Goal: Task Accomplishment & Management: Manage account settings

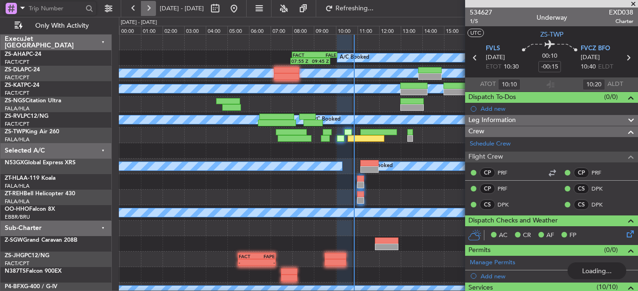
click at [152, 9] on button at bounding box center [148, 8] width 15 height 15
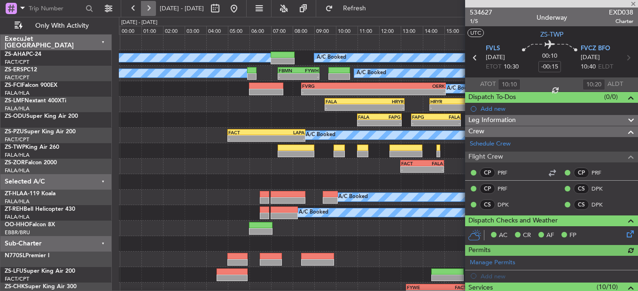
click at [151, 9] on button at bounding box center [148, 8] width 15 height 15
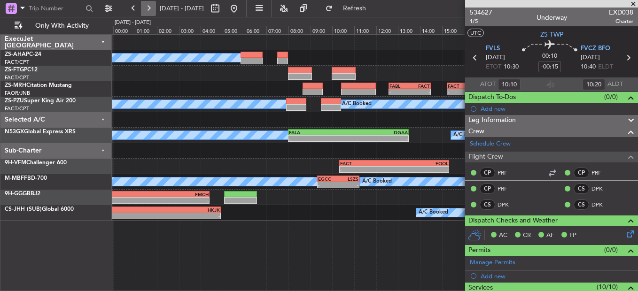
click at [150, 6] on button at bounding box center [148, 8] width 15 height 15
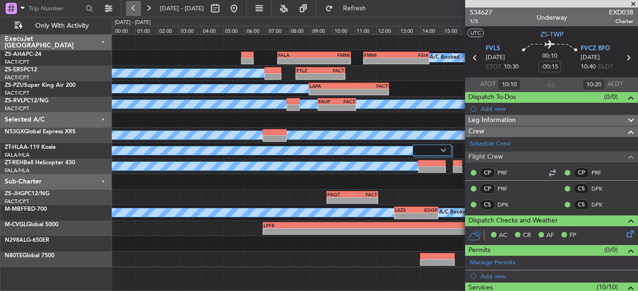
click at [138, 6] on button at bounding box center [133, 8] width 15 height 15
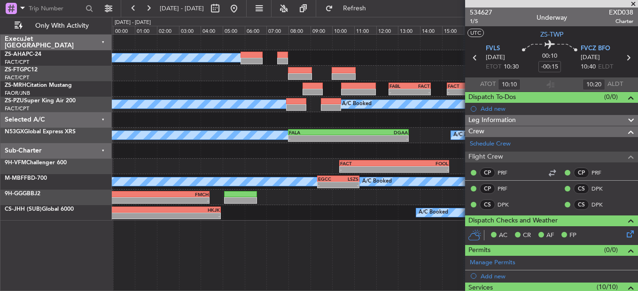
drag, startPoint x: 632, startPoint y: 4, endPoint x: 624, endPoint y: 4, distance: 8.0
click at [632, 4] on span at bounding box center [632, 4] width 9 height 8
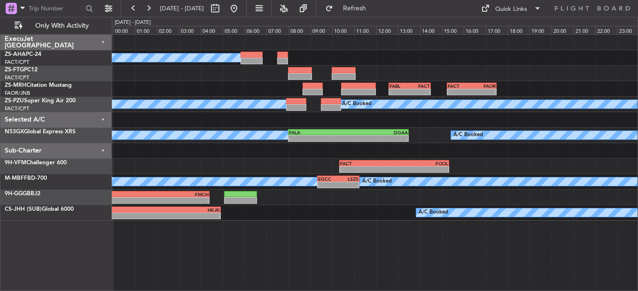
type input "0"
click at [135, 9] on button at bounding box center [133, 8] width 15 height 15
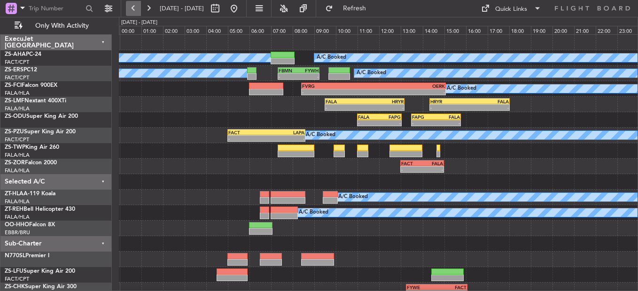
click at [138, 8] on button at bounding box center [133, 8] width 15 height 15
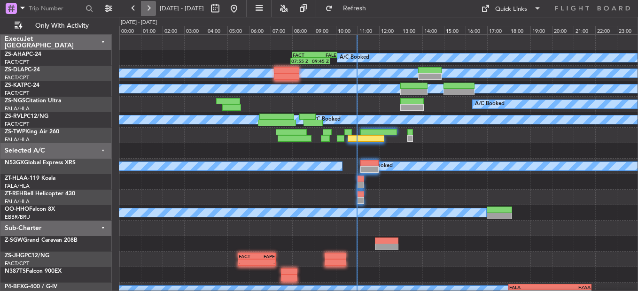
click at [152, 9] on button at bounding box center [148, 8] width 15 height 15
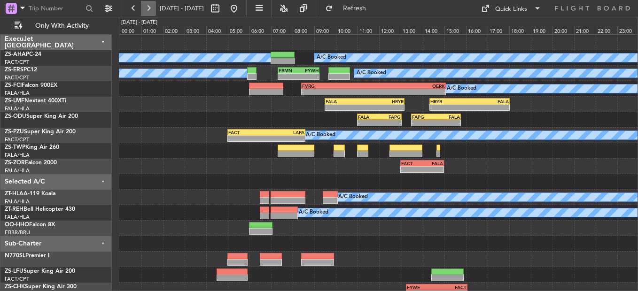
click at [153, 11] on button at bounding box center [148, 8] width 15 height 15
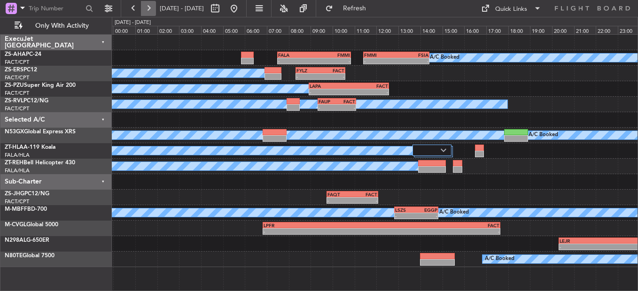
click at [150, 9] on button at bounding box center [148, 8] width 15 height 15
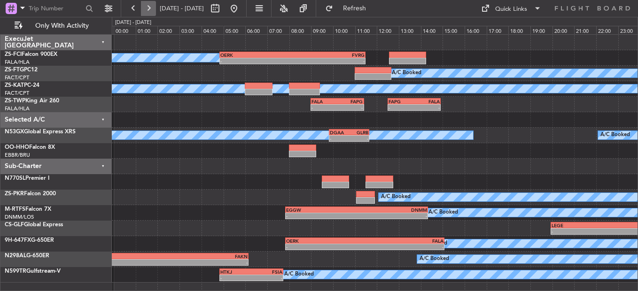
click at [150, 9] on button at bounding box center [148, 8] width 15 height 15
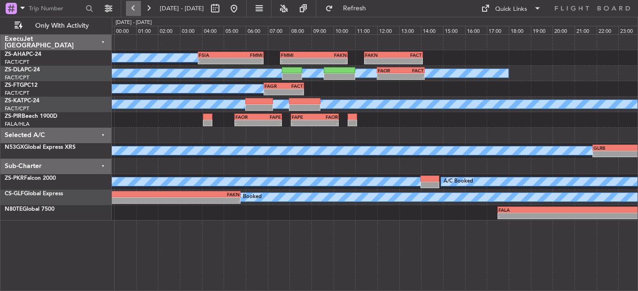
click at [128, 7] on button at bounding box center [133, 8] width 15 height 15
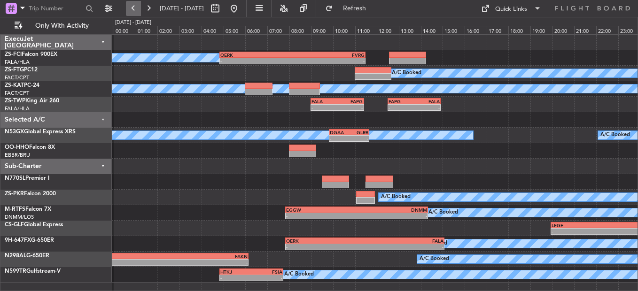
click at [128, 7] on button at bounding box center [133, 8] width 15 height 15
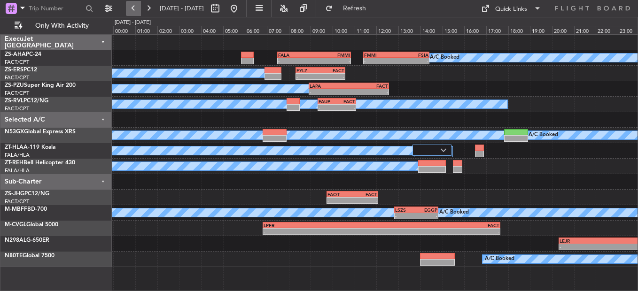
click at [138, 10] on button at bounding box center [133, 8] width 15 height 15
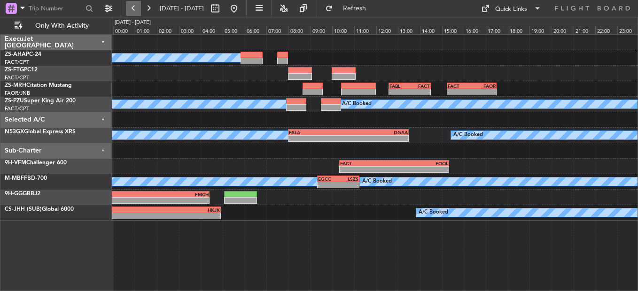
click at [138, 10] on button at bounding box center [133, 8] width 15 height 15
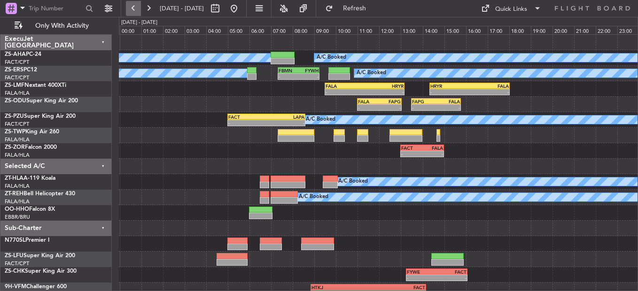
click at [130, 7] on button at bounding box center [133, 8] width 15 height 15
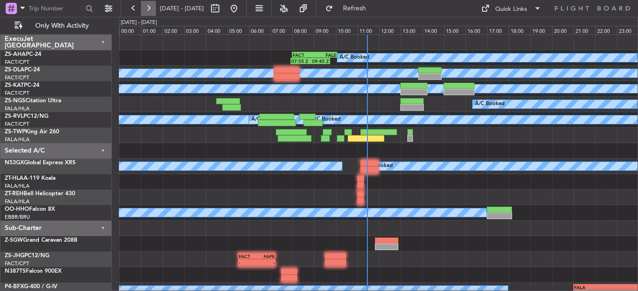
click at [146, 9] on button at bounding box center [148, 8] width 15 height 15
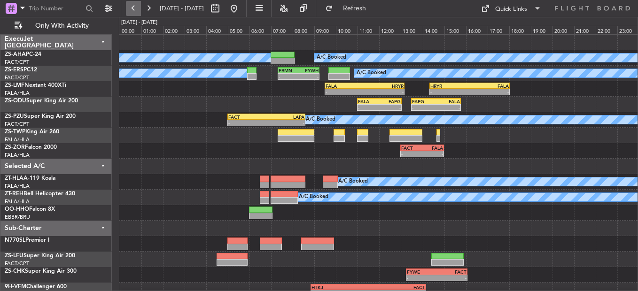
click at [132, 6] on button at bounding box center [133, 8] width 15 height 15
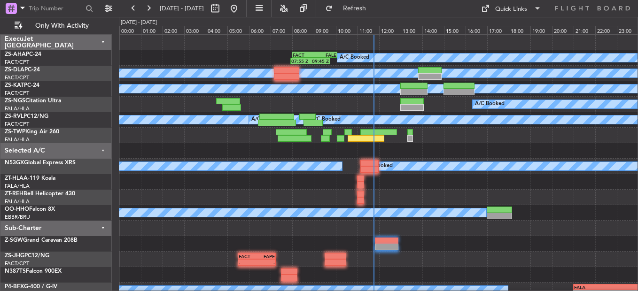
click at [158, 7] on span "14 Aug 2025 - 14 Aug 2025" at bounding box center [182, 8] width 52 height 15
click at [151, 7] on button at bounding box center [148, 8] width 15 height 15
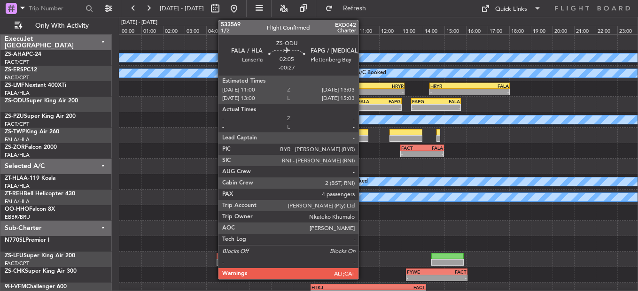
click at [362, 104] on div "FALA 11:00 Z FAPG 13:03 Z" at bounding box center [379, 101] width 45 height 7
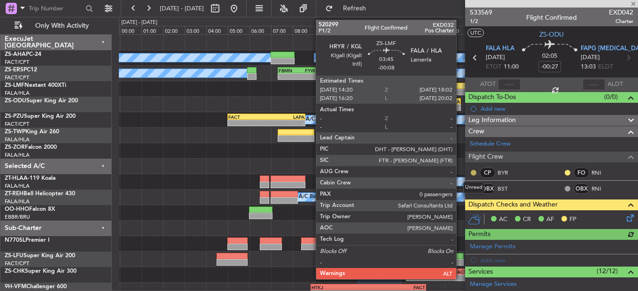
click at [471, 172] on button at bounding box center [473, 173] width 6 height 6
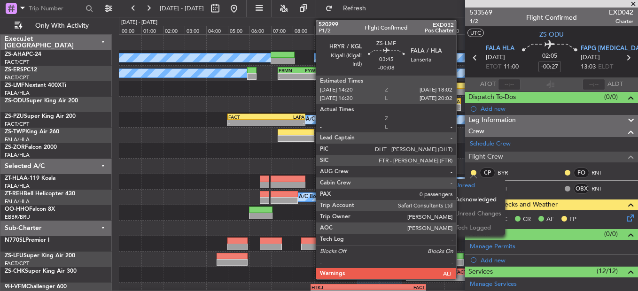
click at [473, 199] on span "Acknowledged" at bounding box center [475, 199] width 41 height 9
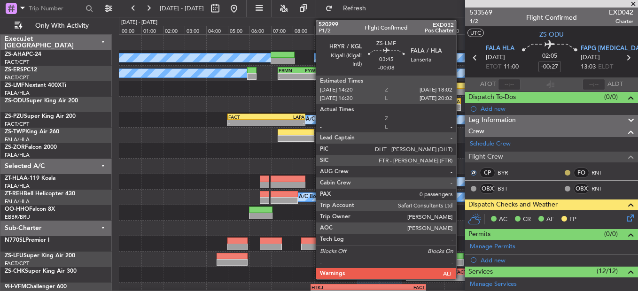
click at [564, 173] on button at bounding box center [567, 173] width 6 height 6
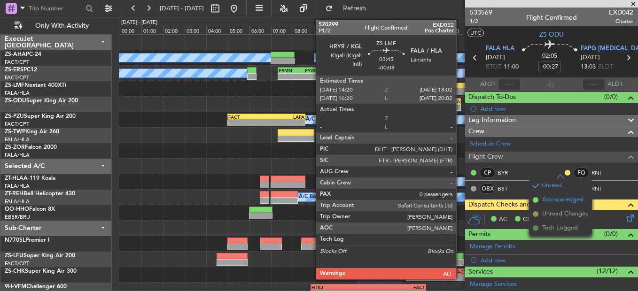
click at [557, 201] on span "Acknowledged" at bounding box center [562, 199] width 41 height 9
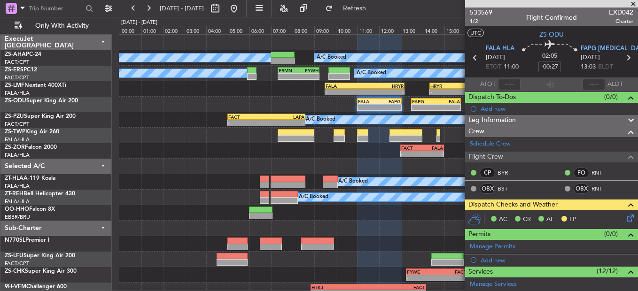
click at [631, 2] on span at bounding box center [632, 4] width 9 height 8
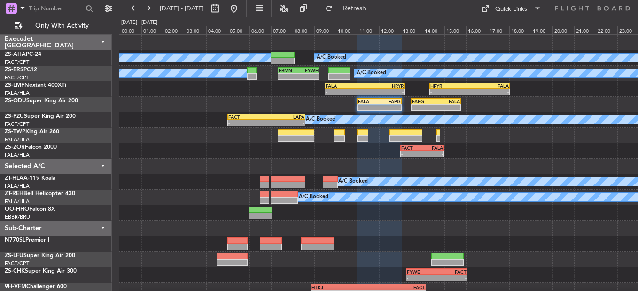
type input "0"
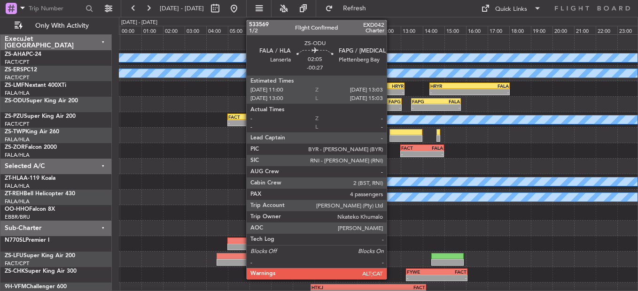
click at [391, 114] on div "A/C Booked A/C Booked A/C Booked A/C Booked - - FBMN 07:20 Z FYWH 09:15 Z - - F…" at bounding box center [378, 205] width 518 height 341
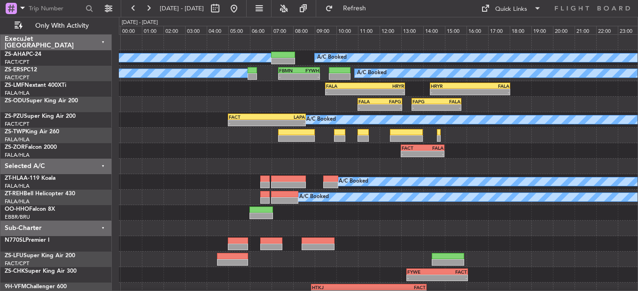
click at [359, 104] on div "FALA 11:00 Z FAPG 13:03 Z" at bounding box center [379, 101] width 45 height 7
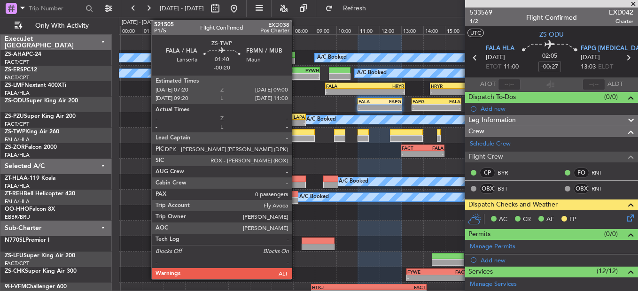
click at [296, 129] on div at bounding box center [296, 132] width 36 height 7
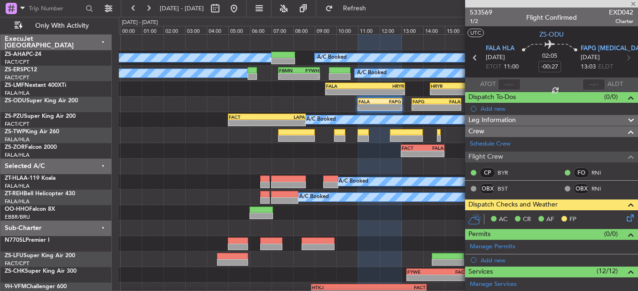
type input "-00:20"
type input "0"
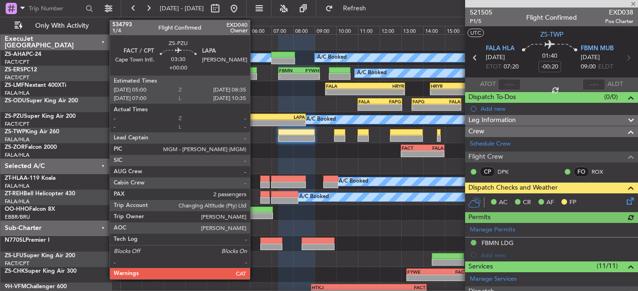
click at [254, 115] on div "FACT" at bounding box center [248, 117] width 38 height 6
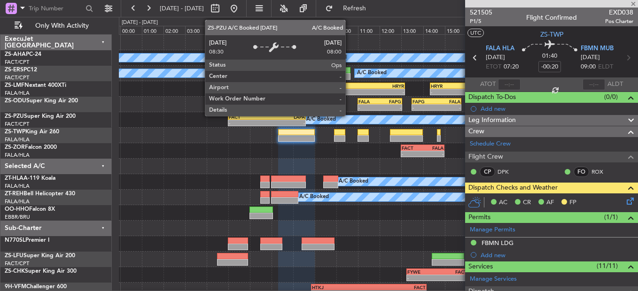
type input "2"
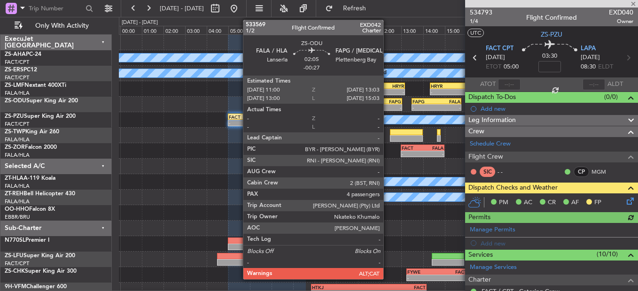
click at [387, 110] on div "- -" at bounding box center [379, 107] width 45 height 7
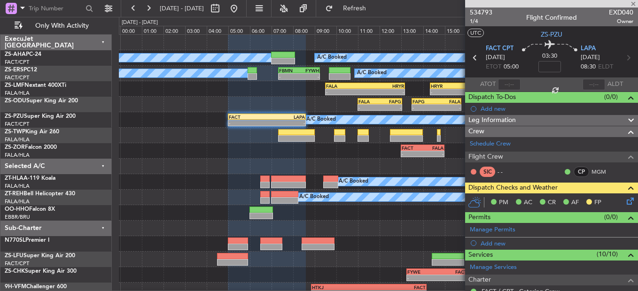
type input "-00:27"
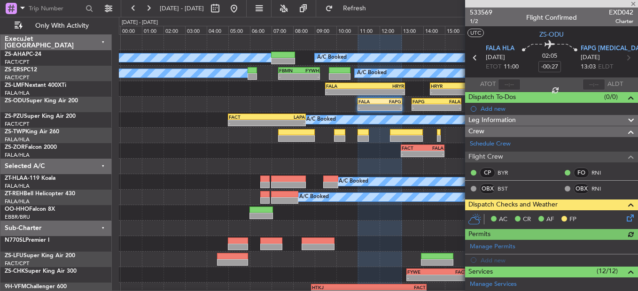
click at [631, 3] on div at bounding box center [551, 4] width 173 height 8
click at [633, 3] on span at bounding box center [632, 4] width 9 height 8
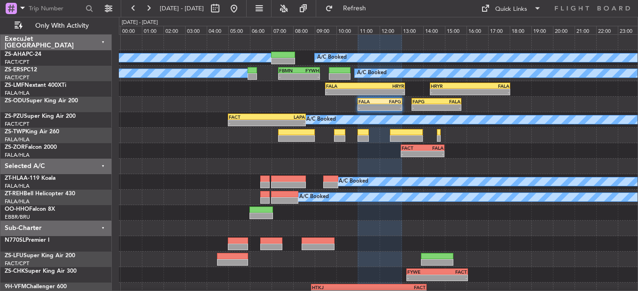
type input "0"
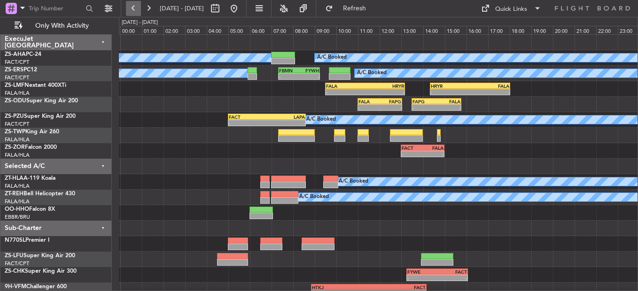
click at [139, 8] on button at bounding box center [133, 8] width 15 height 15
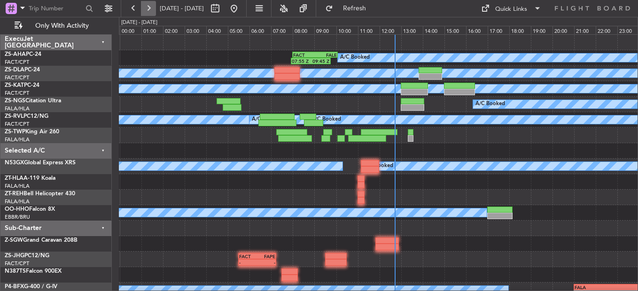
click at [151, 8] on button at bounding box center [148, 8] width 15 height 15
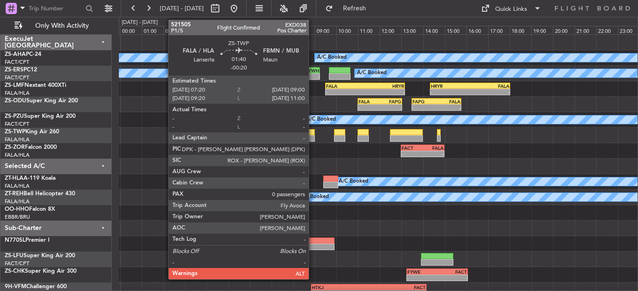
click at [313, 138] on div at bounding box center [296, 138] width 36 height 7
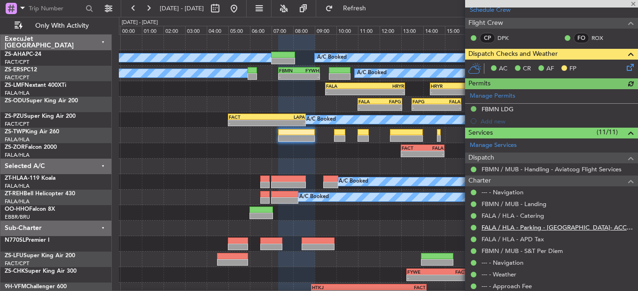
scroll to position [173, 0]
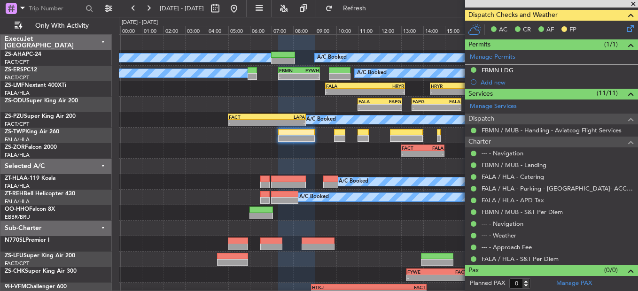
click at [540, 128] on mat-tooltip-component "Complete" at bounding box center [548, 136] width 40 height 25
click at [513, 131] on link "FBMN / MUB - Handling - Aviatcog Flight Services" at bounding box center [551, 130] width 140 height 8
click at [602, 128] on link "FBMN / MUB - Handling - Aviatcog Flight Services" at bounding box center [551, 130] width 140 height 8
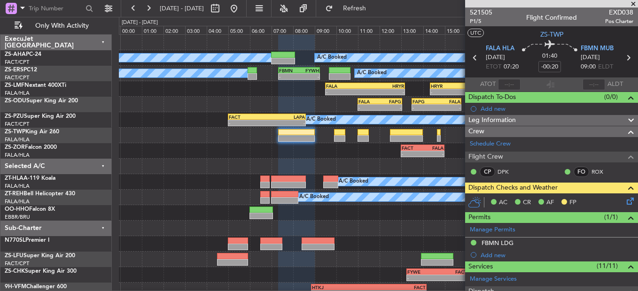
click at [622, 57] on icon at bounding box center [628, 58] width 12 height 12
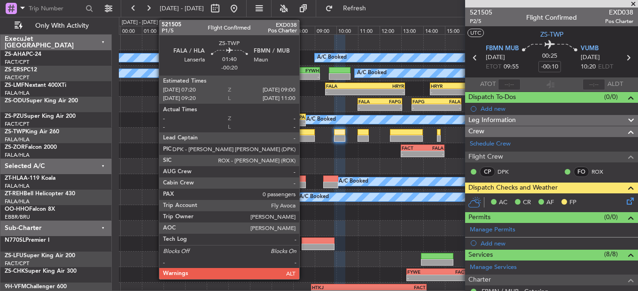
click at [303, 136] on div at bounding box center [296, 138] width 36 height 7
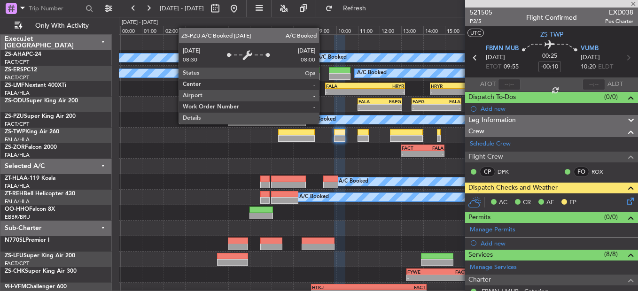
type input "-00:20"
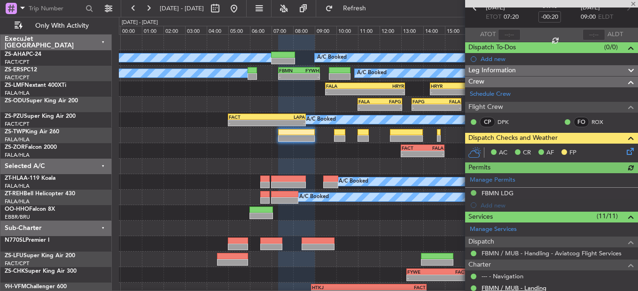
scroll to position [94, 0]
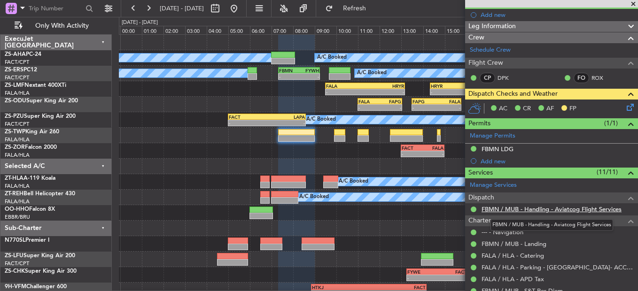
click at [594, 209] on link "FBMN / MUB - Handling - Aviatcog Flight Services" at bounding box center [551, 209] width 140 height 8
click at [631, 4] on span at bounding box center [632, 4] width 9 height 8
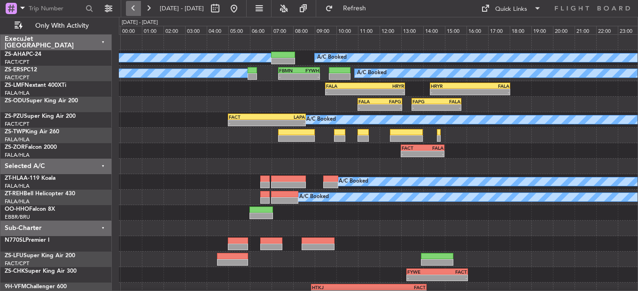
click at [136, 13] on button at bounding box center [133, 8] width 15 height 15
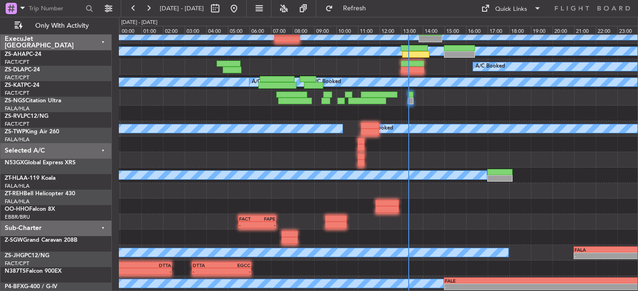
scroll to position [38, 0]
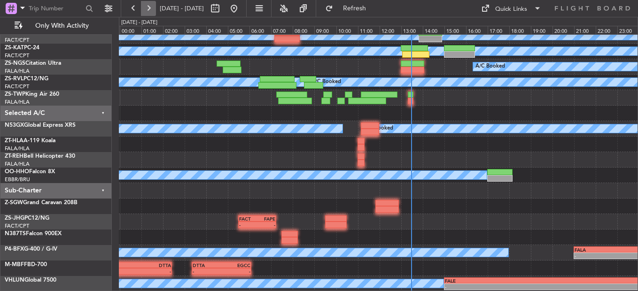
click at [152, 6] on button at bounding box center [148, 8] width 15 height 15
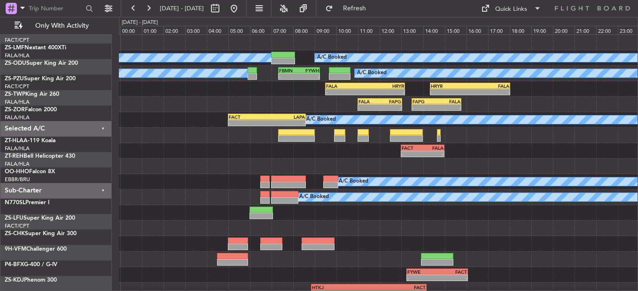
scroll to position [0, 0]
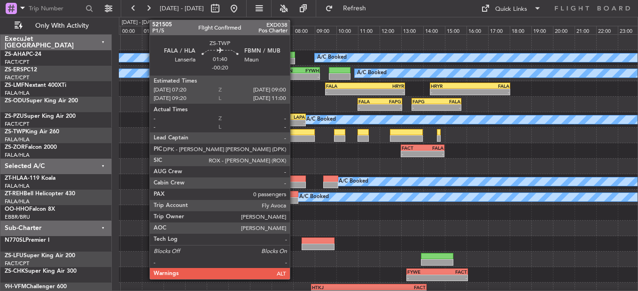
click at [294, 132] on div at bounding box center [296, 132] width 36 height 7
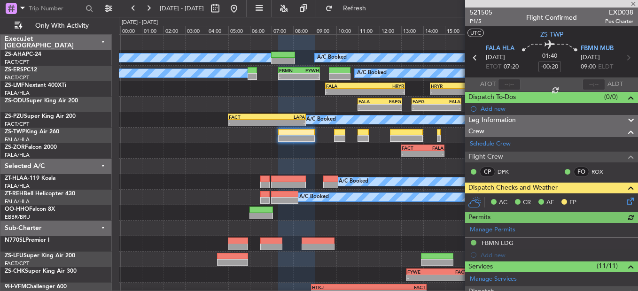
scroll to position [8, 0]
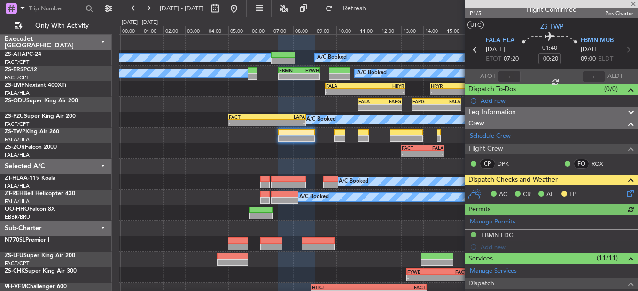
click at [624, 192] on icon at bounding box center [628, 192] width 8 height 8
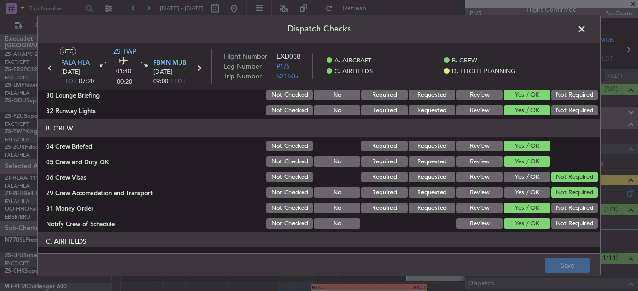
scroll to position [264, 0]
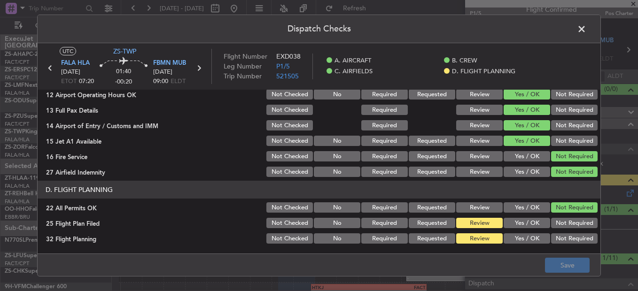
click at [533, 223] on button "Yes / OK" at bounding box center [526, 223] width 46 height 10
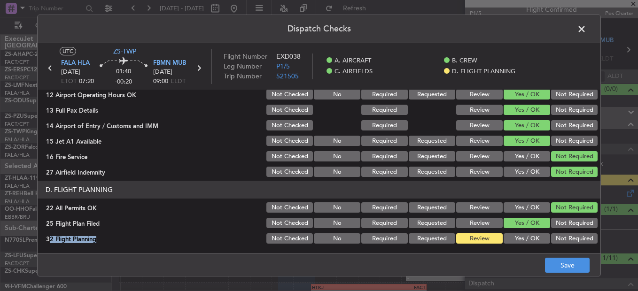
click at [529, 230] on section "D. FLIGHT PLANNING 22 All Permits OK Not Checked No Required Requested Review Y…" at bounding box center [319, 213] width 562 height 64
drag, startPoint x: 529, startPoint y: 230, endPoint x: 536, endPoint y: 246, distance: 16.6
click at [532, 240] on button "Yes / OK" at bounding box center [526, 238] width 46 height 10
click at [553, 264] on button "Save" at bounding box center [567, 265] width 45 height 15
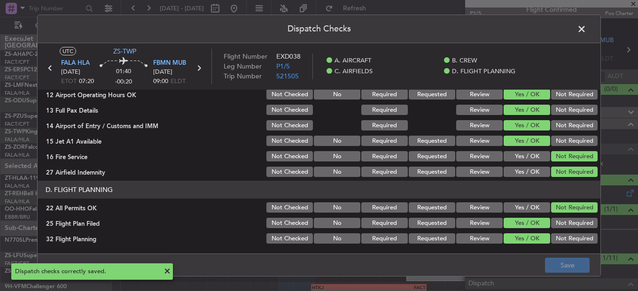
drag, startPoint x: 576, startPoint y: 31, endPoint x: 575, endPoint y: 36, distance: 5.2
click at [586, 31] on span at bounding box center [586, 31] width 0 height 19
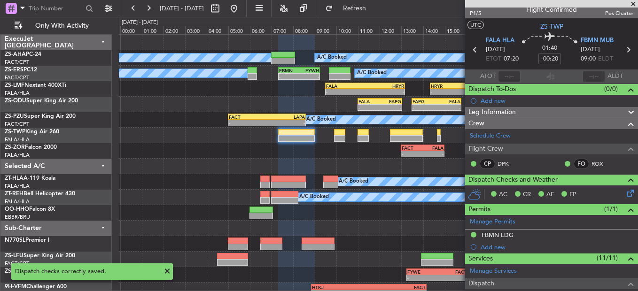
click at [624, 49] on icon at bounding box center [628, 50] width 12 height 12
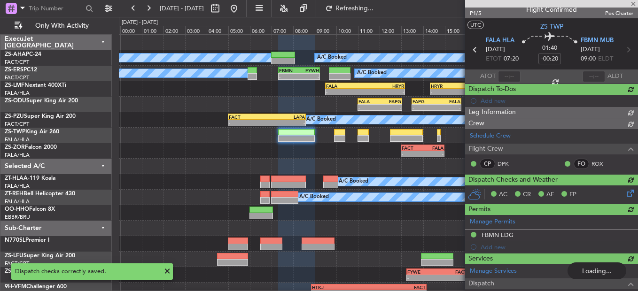
type input "-00:10"
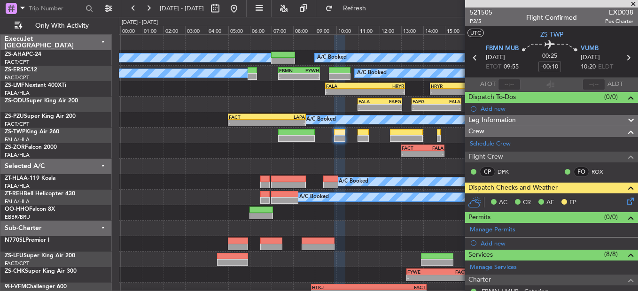
scroll to position [8, 0]
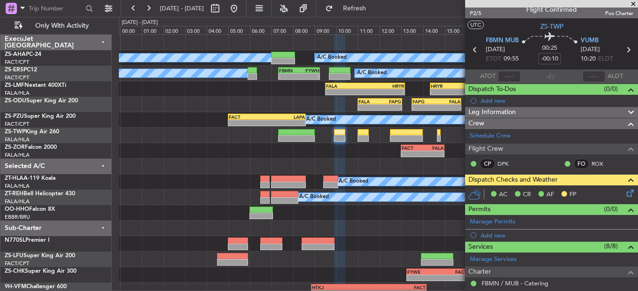
click at [624, 192] on icon at bounding box center [628, 192] width 8 height 8
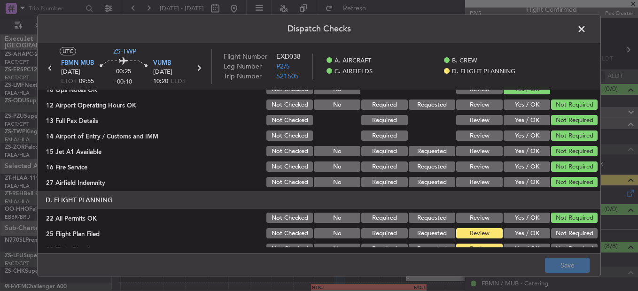
scroll to position [264, 0]
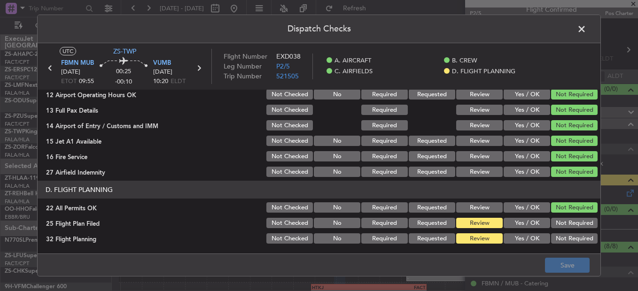
click at [503, 222] on button "Yes / OK" at bounding box center [526, 223] width 46 height 10
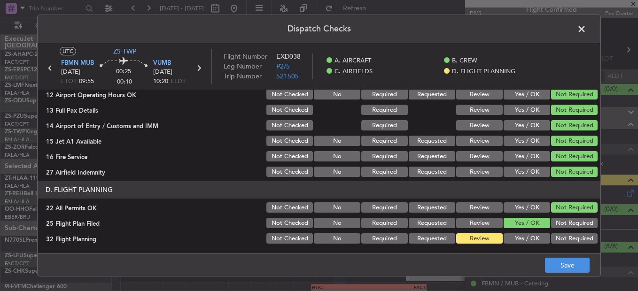
click at [510, 243] on button "Yes / OK" at bounding box center [526, 238] width 46 height 10
click at [554, 267] on button "Save" at bounding box center [567, 265] width 45 height 15
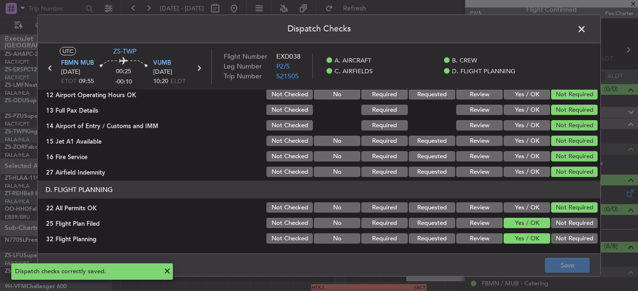
click at [200, 67] on icon at bounding box center [198, 68] width 12 height 12
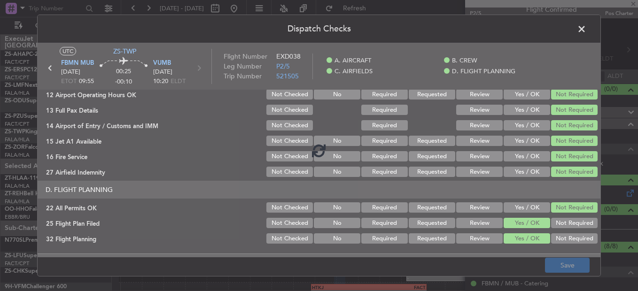
type input "3"
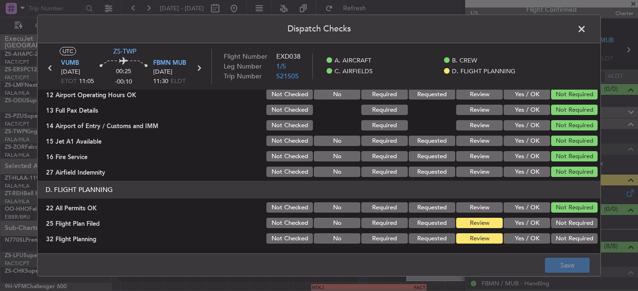
click at [528, 226] on button "Yes / OK" at bounding box center [526, 223] width 46 height 10
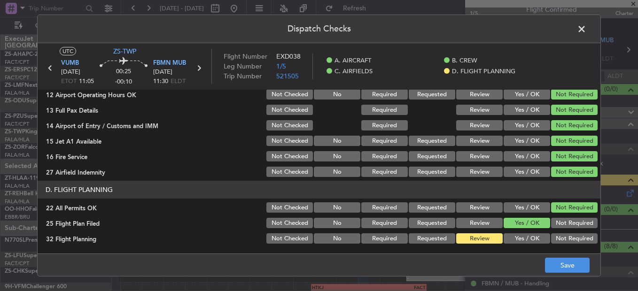
click at [526, 239] on button "Yes / OK" at bounding box center [526, 238] width 46 height 10
click at [562, 265] on button "Save" at bounding box center [567, 265] width 45 height 15
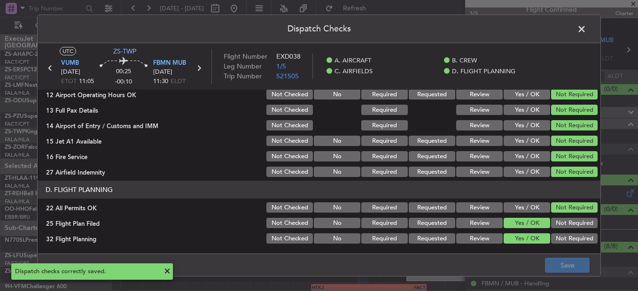
click at [197, 66] on icon at bounding box center [198, 68] width 12 height 12
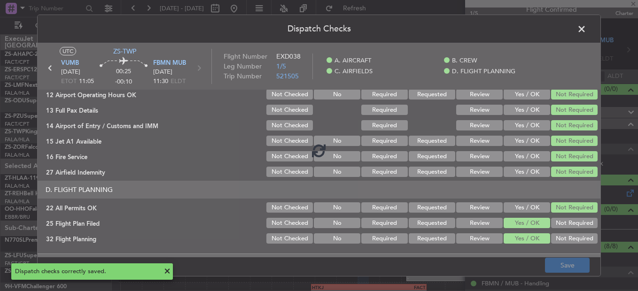
type input "-00:35"
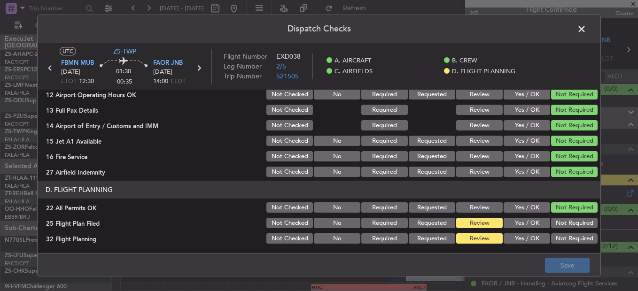
click at [509, 223] on button "Yes / OK" at bounding box center [526, 223] width 46 height 10
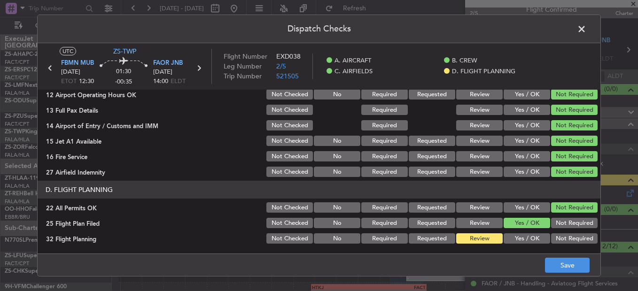
click at [511, 236] on button "Yes / OK" at bounding box center [526, 238] width 46 height 10
click at [590, 271] on footer "Save" at bounding box center [319, 265] width 562 height 23
click at [580, 264] on button "Save" at bounding box center [567, 265] width 45 height 15
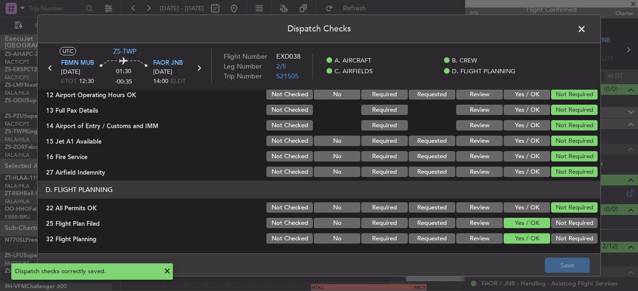
click at [198, 63] on icon at bounding box center [198, 68] width 12 height 12
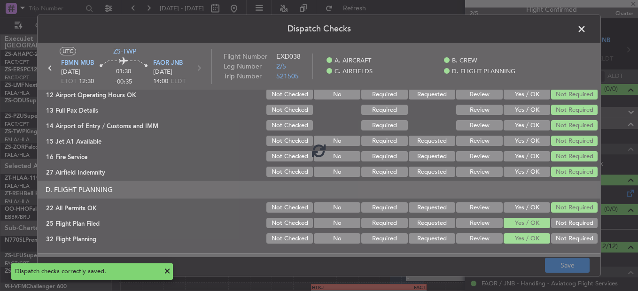
type input "-00:15"
type input "0"
type input "-00:15"
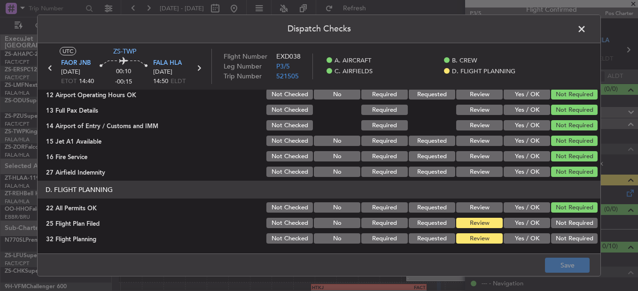
drag, startPoint x: 522, startPoint y: 227, endPoint x: 519, endPoint y: 232, distance: 6.1
click at [520, 230] on section "D. FLIGHT PLANNING 22 All Permits OK Not Checked No Required Requested Review Y…" at bounding box center [319, 213] width 562 height 64
click at [518, 236] on button "Yes / OK" at bounding box center [526, 238] width 46 height 10
click at [525, 225] on button "Yes / OK" at bounding box center [526, 223] width 46 height 10
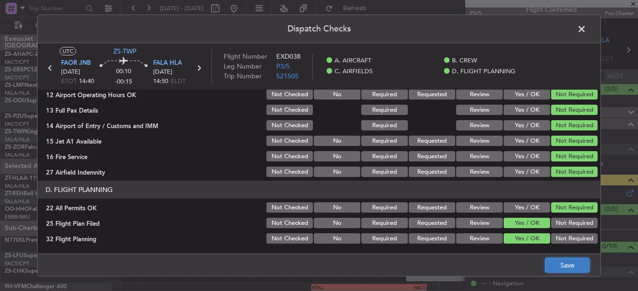
click at [557, 264] on button "Save" at bounding box center [567, 265] width 45 height 15
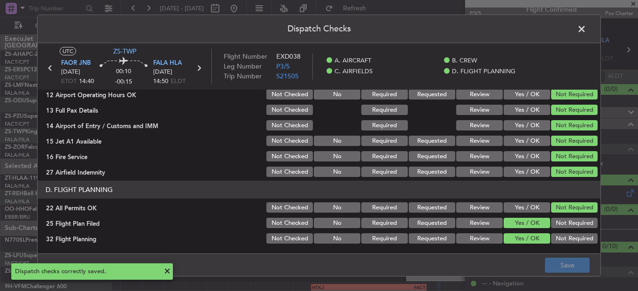
click at [586, 28] on span at bounding box center [586, 31] width 0 height 19
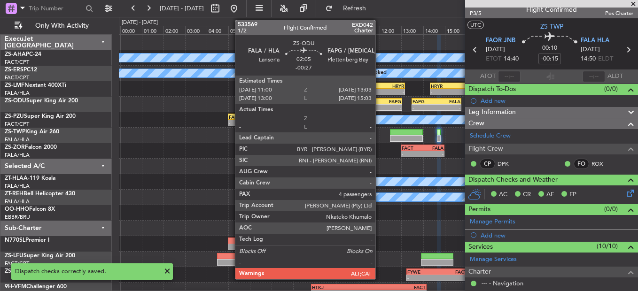
click at [380, 100] on div "FAPG" at bounding box center [390, 102] width 21 height 6
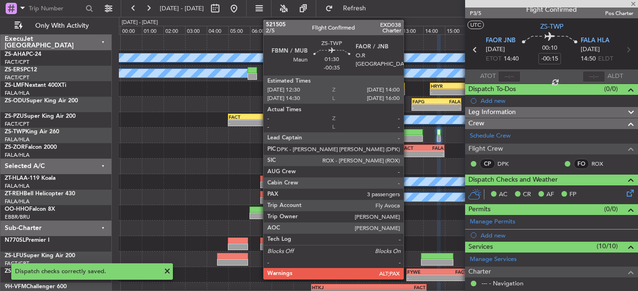
type input "-00:27"
type input "4"
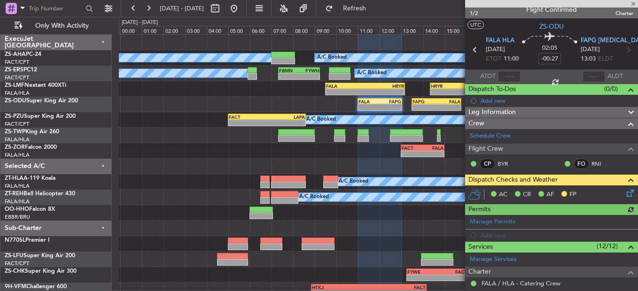
click at [624, 192] on icon at bounding box center [628, 192] width 8 height 8
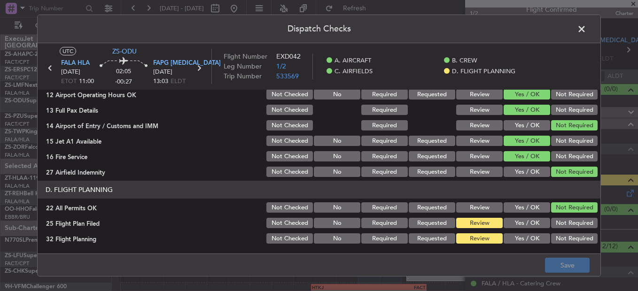
click at [517, 231] on section "D. FLIGHT PLANNING 22 All Permits OK Not Checked No Required Requested Review Y…" at bounding box center [319, 213] width 562 height 64
click at [520, 225] on button "Yes / OK" at bounding box center [526, 223] width 46 height 10
click at [522, 238] on button "Yes / OK" at bounding box center [526, 238] width 46 height 10
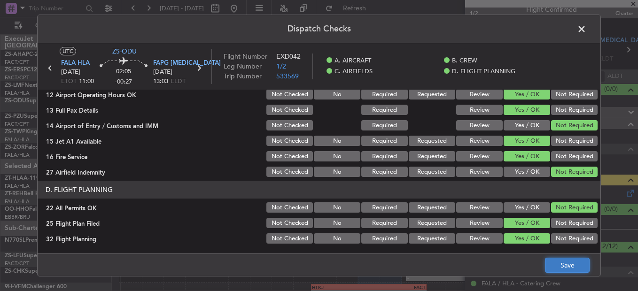
click at [572, 266] on button "Save" at bounding box center [567, 265] width 45 height 15
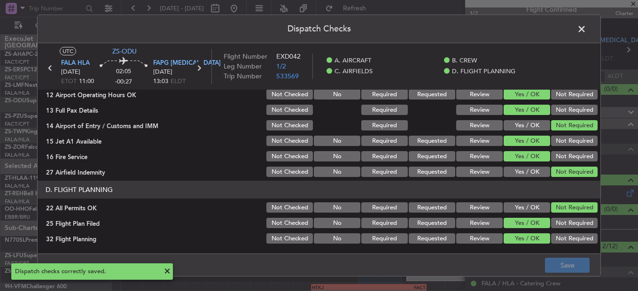
click at [195, 71] on icon at bounding box center [198, 68] width 12 height 12
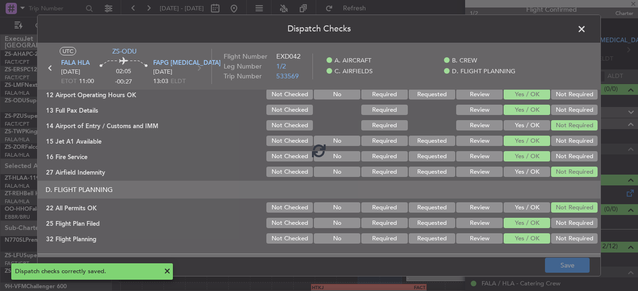
type input "-00:13"
type input "0"
type input "-00:13"
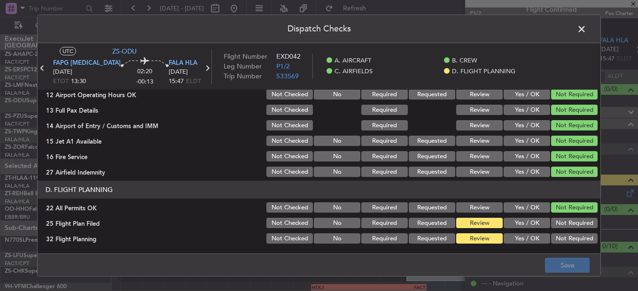
click at [525, 222] on button "Yes / OK" at bounding box center [526, 223] width 46 height 10
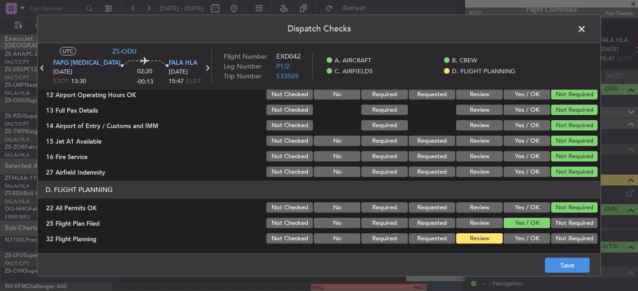
click at [522, 234] on section "D. FLIGHT PLANNING 22 All Permits OK Not Checked No Required Requested Review Y…" at bounding box center [319, 213] width 562 height 64
click at [523, 241] on button "Yes / OK" at bounding box center [526, 238] width 46 height 10
click at [574, 263] on button "Save" at bounding box center [567, 265] width 45 height 15
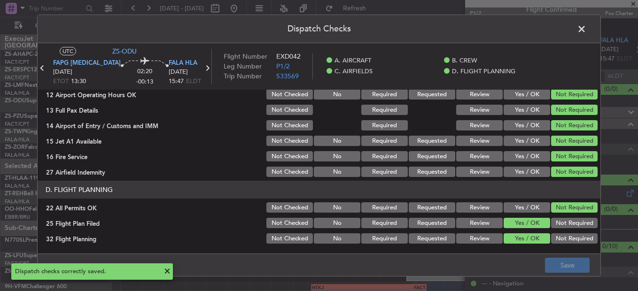
click at [586, 29] on span at bounding box center [586, 31] width 0 height 19
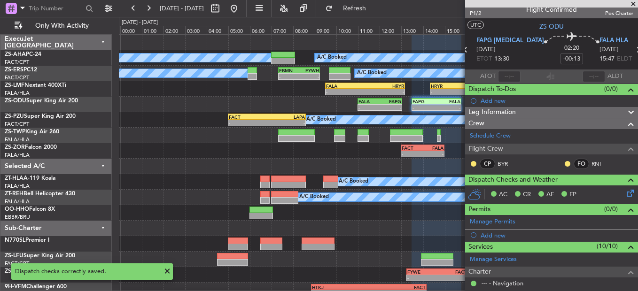
click at [561, 167] on body "[DATE] - [DATE] Refresh Quick Links Only With Activity A/C Booked A/C Booked A/…" at bounding box center [319, 145] width 638 height 291
click at [564, 164] on button at bounding box center [567, 164] width 6 height 6
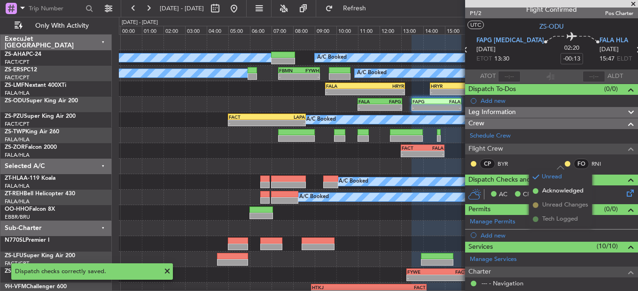
click at [543, 192] on mat-tooltip-component "Complete" at bounding box center [548, 197] width 40 height 25
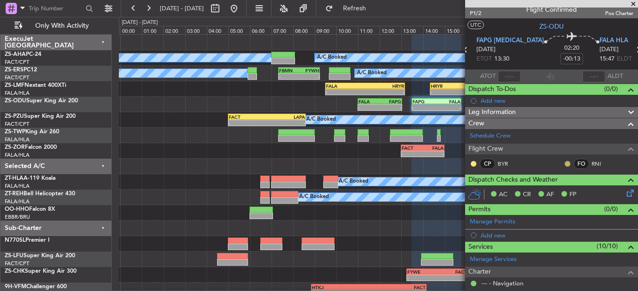
click at [564, 164] on button at bounding box center [567, 164] width 6 height 6
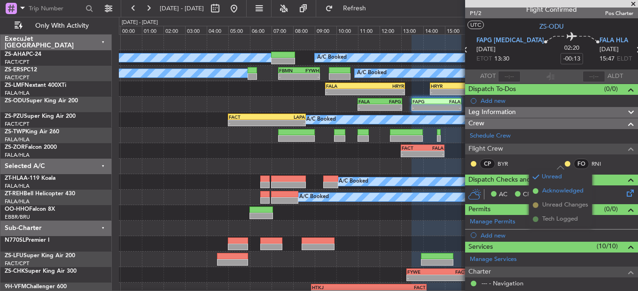
click at [532, 190] on span at bounding box center [535, 191] width 6 height 6
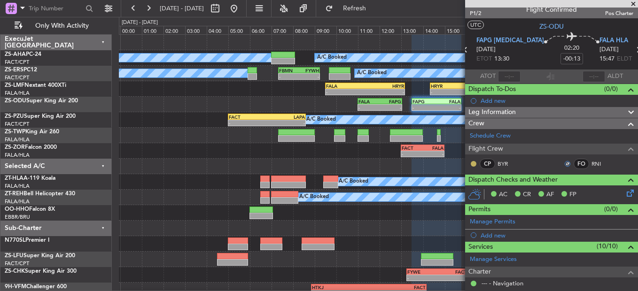
click at [471, 162] on button at bounding box center [473, 164] width 6 height 6
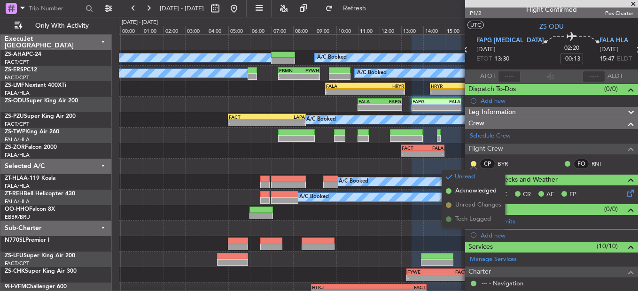
click at [448, 189] on span at bounding box center [449, 191] width 6 height 6
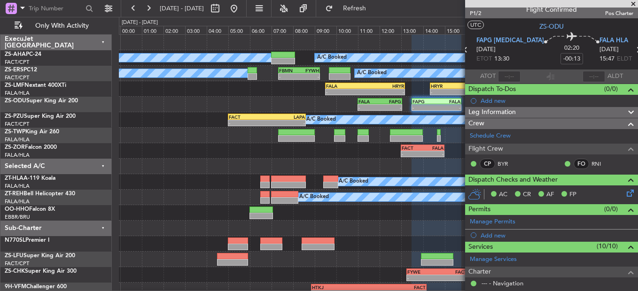
click at [471, 51] on icon at bounding box center [465, 50] width 12 height 12
type input "-00:27"
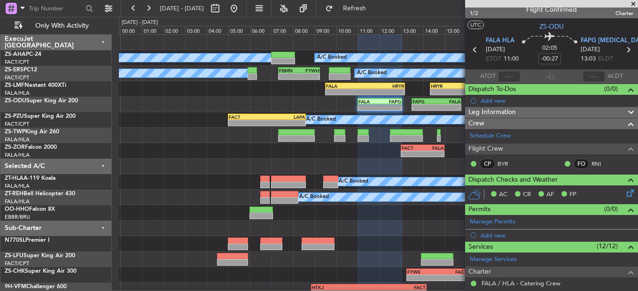
click at [631, 3] on span at bounding box center [632, 4] width 9 height 8
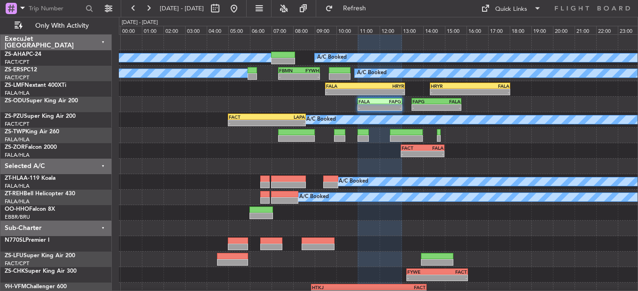
type input "0"
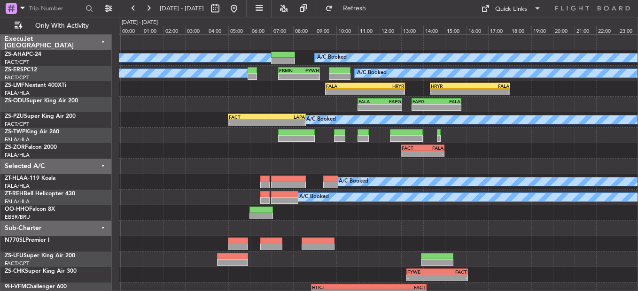
scroll to position [0, 0]
click at [136, 5] on button at bounding box center [133, 8] width 15 height 15
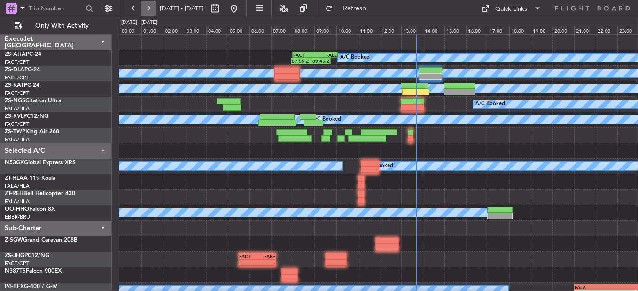
click at [154, 6] on button at bounding box center [148, 8] width 15 height 15
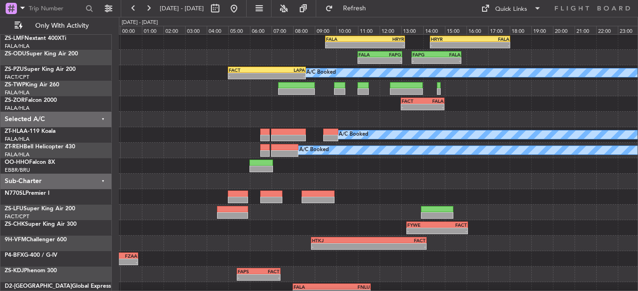
scroll to position [94, 0]
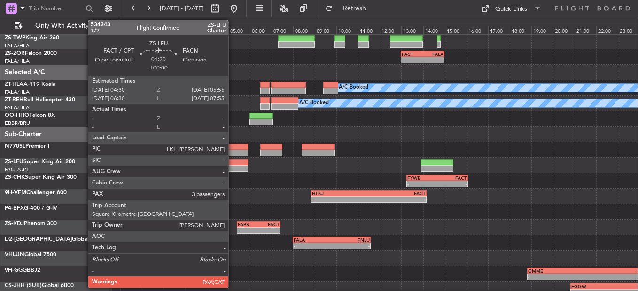
click at [232, 168] on div at bounding box center [232, 168] width 31 height 7
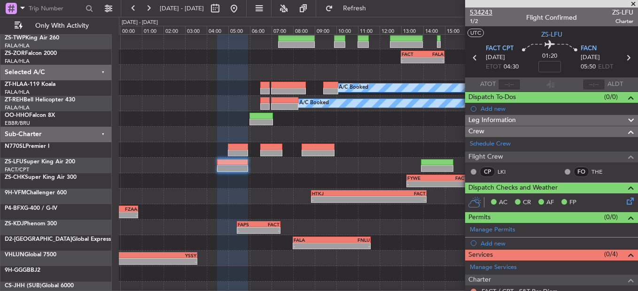
click at [477, 11] on span "534243" at bounding box center [480, 13] width 23 height 10
click at [631, 4] on span at bounding box center [632, 4] width 9 height 8
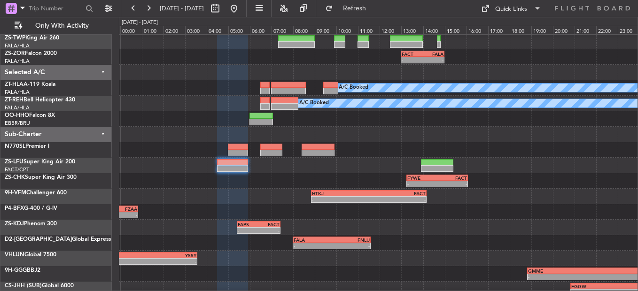
type input "0"
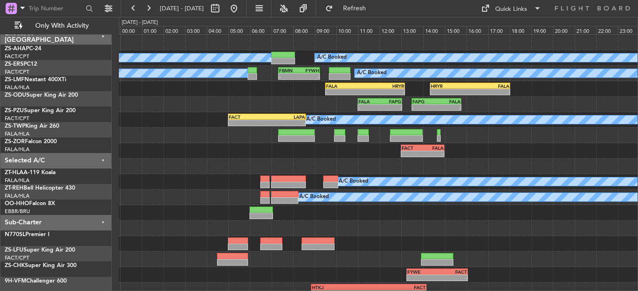
scroll to position [0, 0]
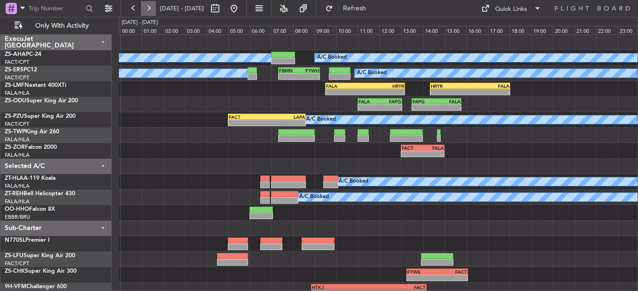
click at [147, 7] on button at bounding box center [148, 8] width 15 height 15
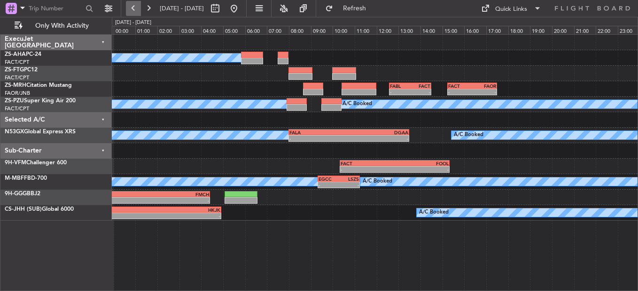
click at [135, 8] on button at bounding box center [133, 8] width 15 height 15
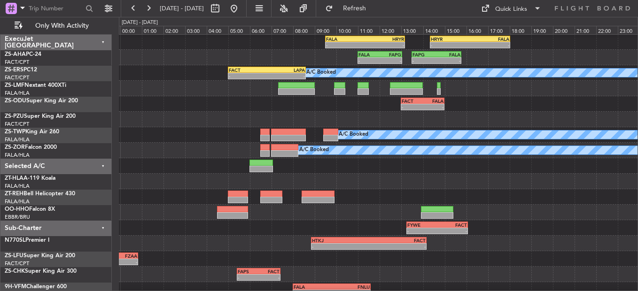
scroll to position [47, 0]
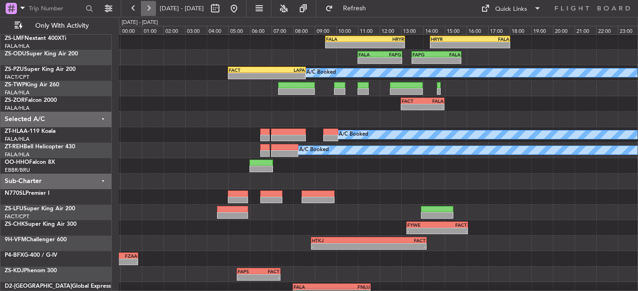
click at [146, 7] on button at bounding box center [148, 8] width 15 height 15
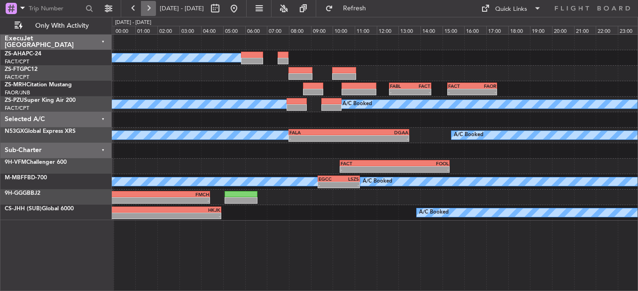
scroll to position [0, 0]
click at [146, 7] on button at bounding box center [148, 8] width 15 height 15
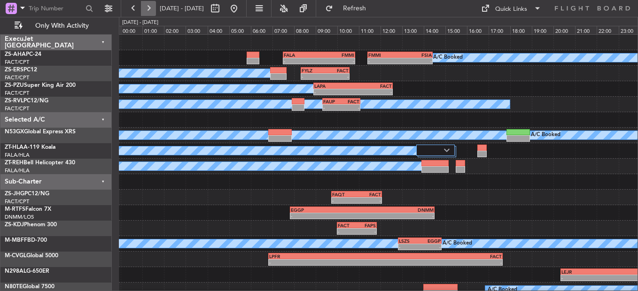
click at [146, 7] on button at bounding box center [148, 8] width 15 height 15
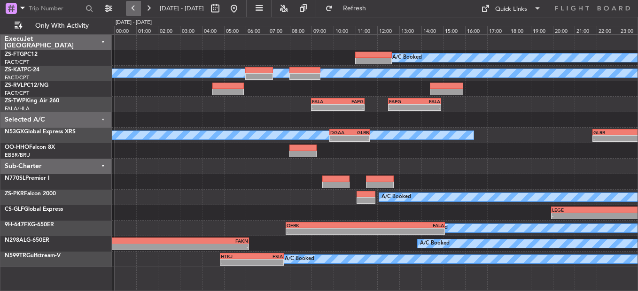
click at [137, 10] on button at bounding box center [133, 8] width 15 height 15
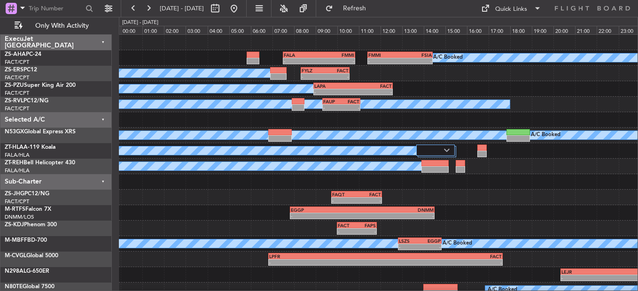
click at [156, 7] on span "[DATE] - [DATE]" at bounding box center [182, 8] width 52 height 15
click at [151, 7] on button at bounding box center [148, 8] width 15 height 15
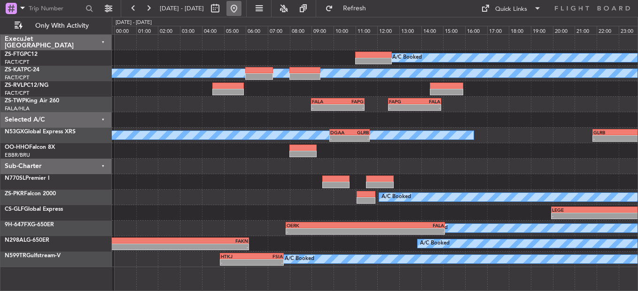
click at [241, 7] on button at bounding box center [233, 8] width 15 height 15
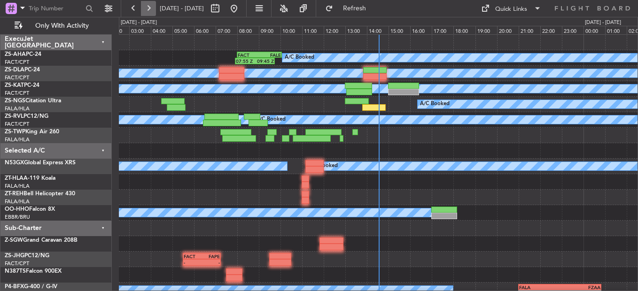
click at [147, 4] on button at bounding box center [148, 8] width 15 height 15
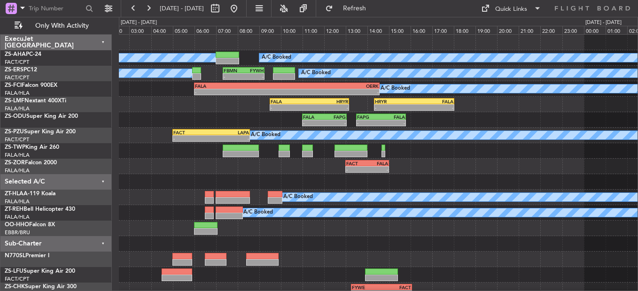
scroll to position [94, 0]
